Goal: Task Accomplishment & Management: Use online tool/utility

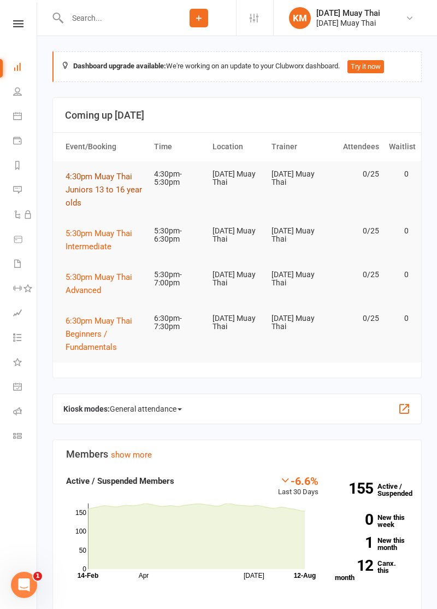
click at [87, 180] on button "4:30pm Muay Thai Juniors 13 to 16 year olds" at bounding box center [105, 189] width 79 height 39
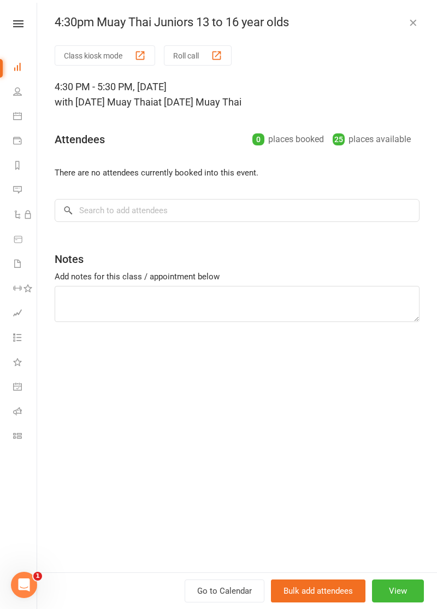
click at [198, 51] on button "Roll call" at bounding box center [198, 55] width 68 height 20
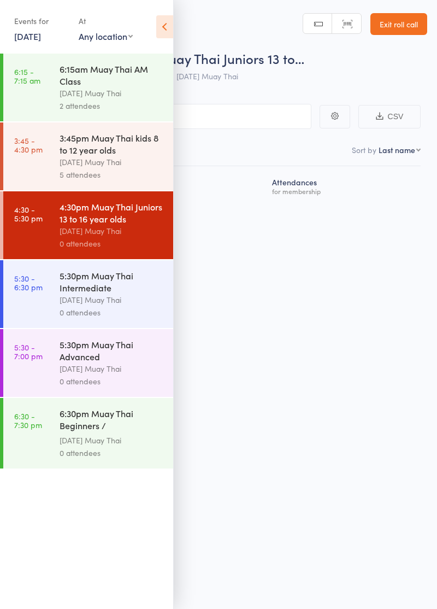
click at [164, 25] on icon at bounding box center [164, 26] width 17 height 23
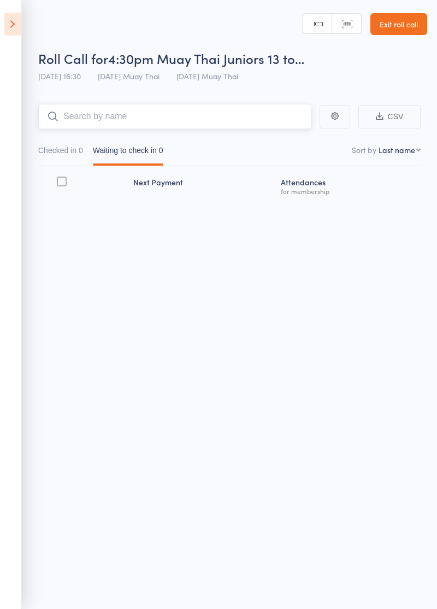
click at [196, 120] on input "search" at bounding box center [174, 116] width 273 height 25
type input "Leyten"
click at [289, 140] on link "Drop in" at bounding box center [283, 139] width 36 height 17
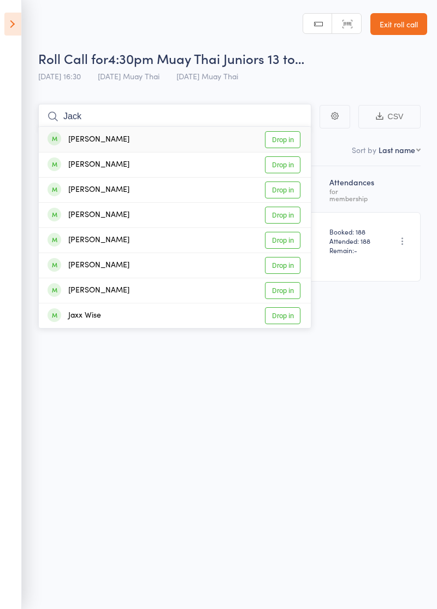
type input "Jack"
click at [290, 167] on link "Drop in" at bounding box center [283, 164] width 36 height 17
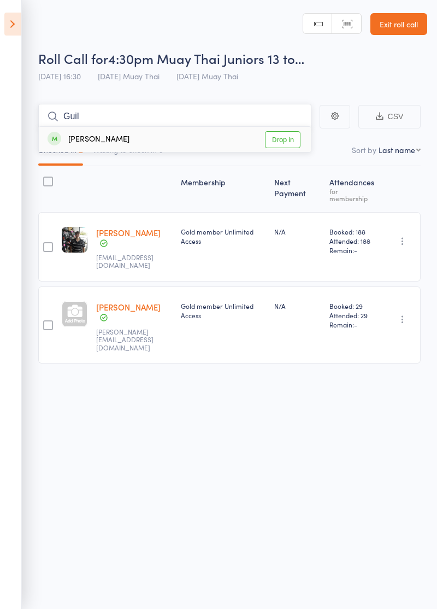
type input "Guil"
click at [290, 141] on link "Drop in" at bounding box center [283, 139] width 36 height 17
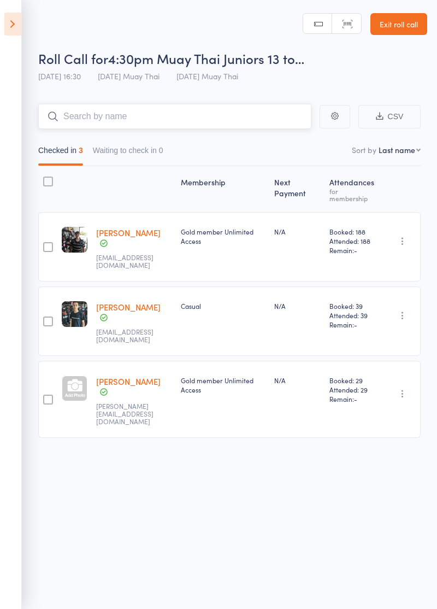
click at [207, 116] on input "search" at bounding box center [174, 116] width 273 height 25
type input "Indy"
click at [293, 139] on link "Drop in" at bounding box center [283, 139] width 36 height 17
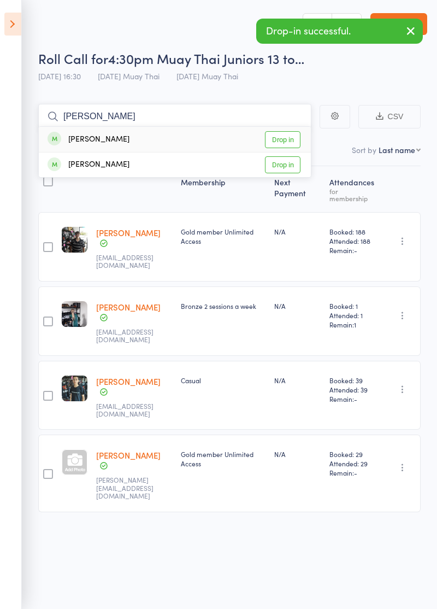
type input "Isabel"
click at [291, 139] on link "Drop in" at bounding box center [283, 139] width 36 height 17
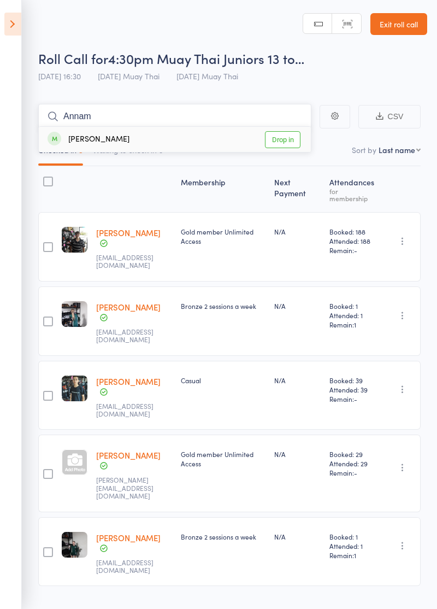
type input "Annam"
click at [291, 141] on link "Drop in" at bounding box center [283, 139] width 36 height 17
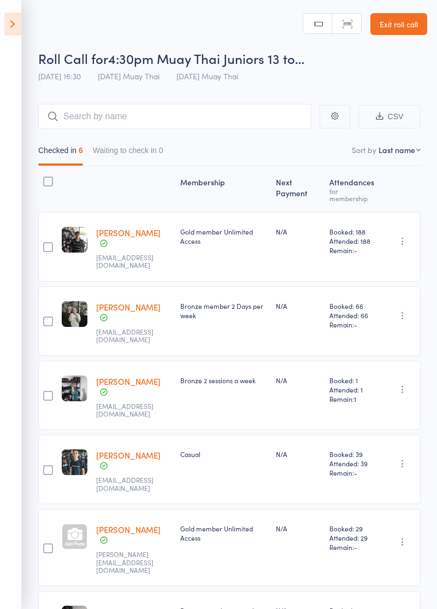
click at [411, 27] on link "Exit roll call" at bounding box center [399, 24] width 57 height 22
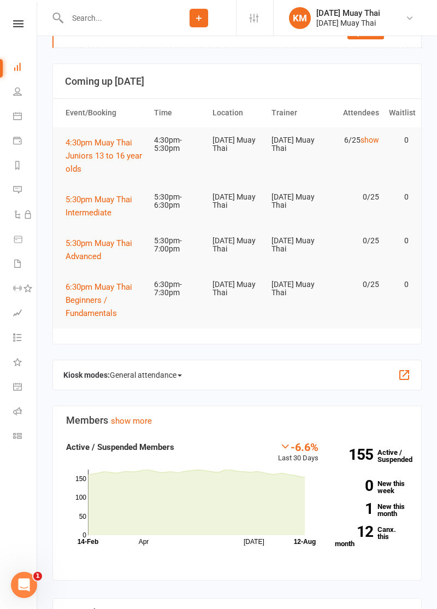
scroll to position [35, 0]
